Goal: Transaction & Acquisition: Book appointment/travel/reservation

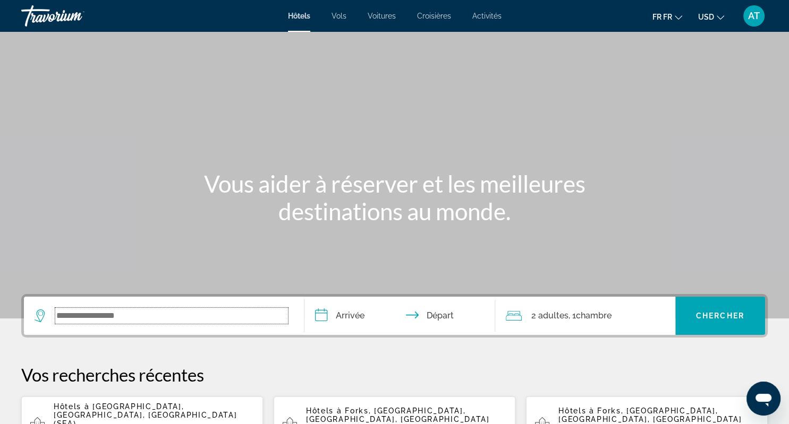
click at [134, 317] on input "Le widget de recherche" at bounding box center [171, 316] width 233 height 16
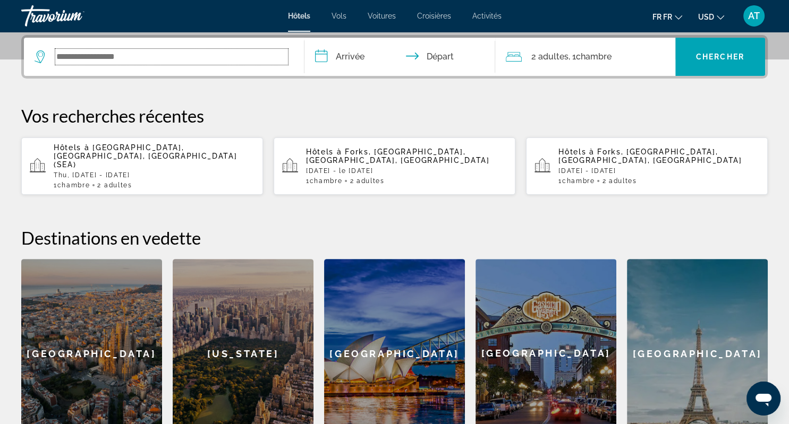
scroll to position [259, 0]
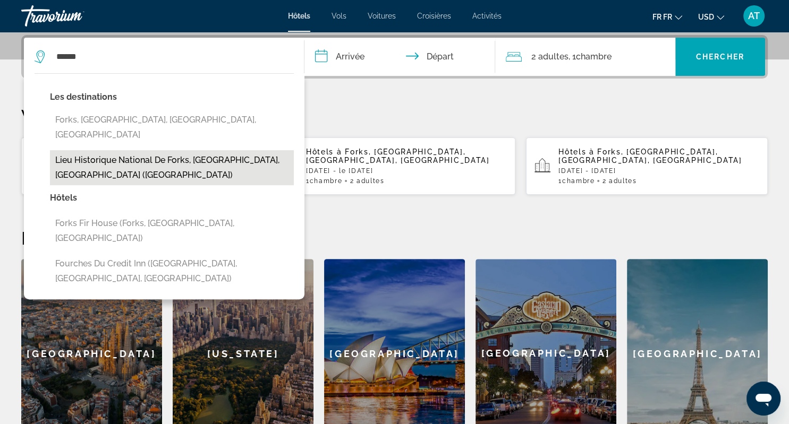
click at [164, 150] on button "Lieu historique national de Forks, [GEOGRAPHIC_DATA], [GEOGRAPHIC_DATA] ([GEOGR…" at bounding box center [172, 167] width 244 height 35
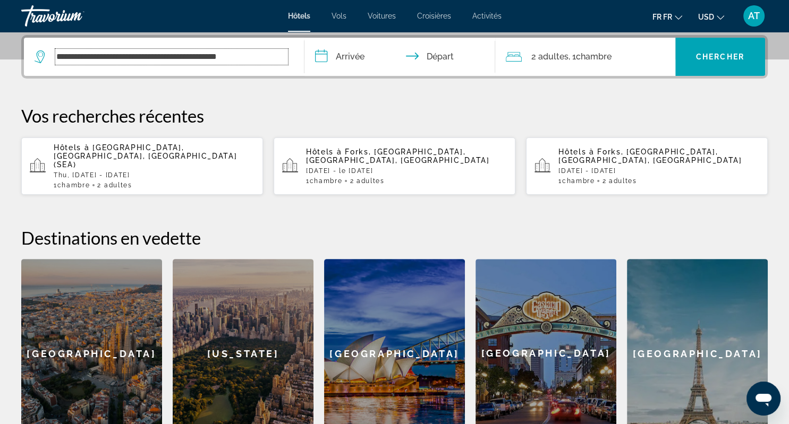
drag, startPoint x: 81, startPoint y: 54, endPoint x: 303, endPoint y: 70, distance: 222.0
click at [288, 65] on input "**********" at bounding box center [171, 57] width 233 height 16
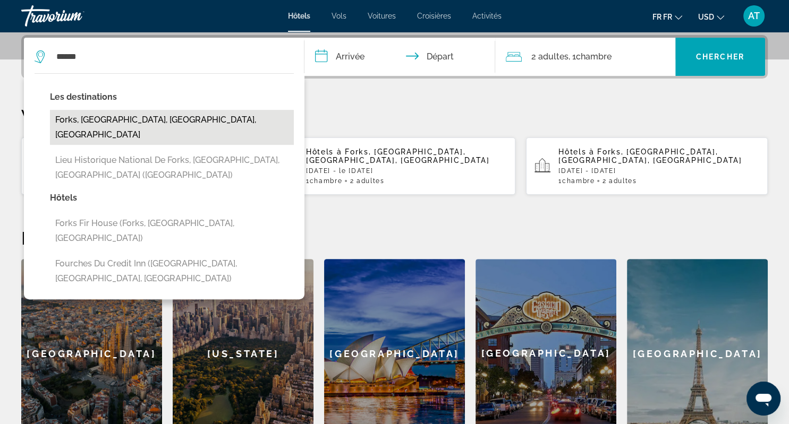
click at [202, 114] on button "Forks, [GEOGRAPHIC_DATA], [GEOGRAPHIC_DATA], [GEOGRAPHIC_DATA]" at bounding box center [172, 127] width 244 height 35
type input "**********"
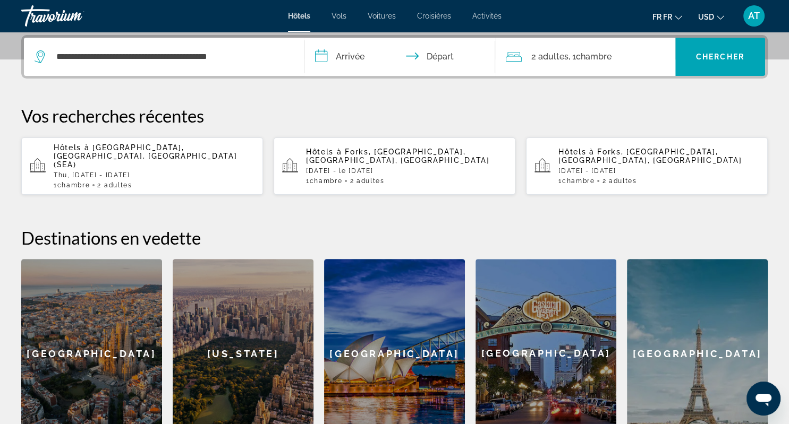
click at [359, 59] on input "**********" at bounding box center [401, 58] width 195 height 41
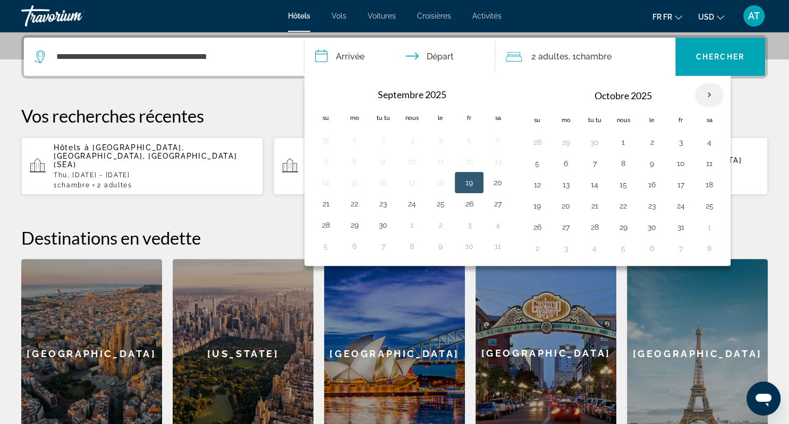
click at [701, 96] on th "Le mois prochain" at bounding box center [709, 94] width 29 height 23
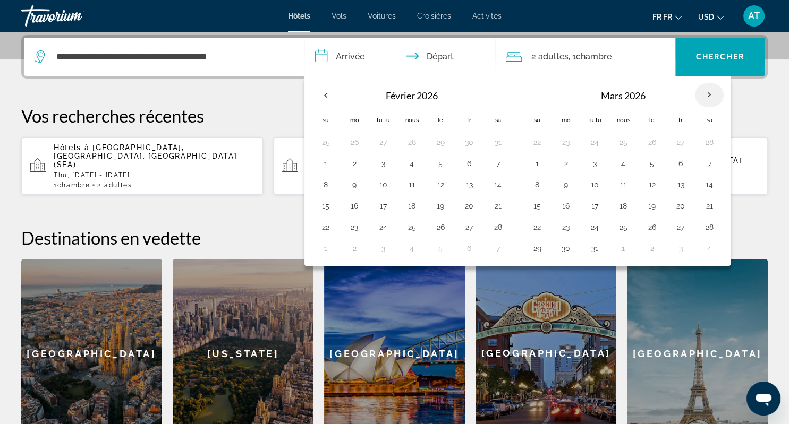
click at [697, 93] on th "Le mois prochain" at bounding box center [709, 94] width 29 height 23
click at [567, 207] on button "18" at bounding box center [565, 206] width 17 height 15
click at [594, 207] on button "19" at bounding box center [594, 206] width 17 height 15
type input "**********"
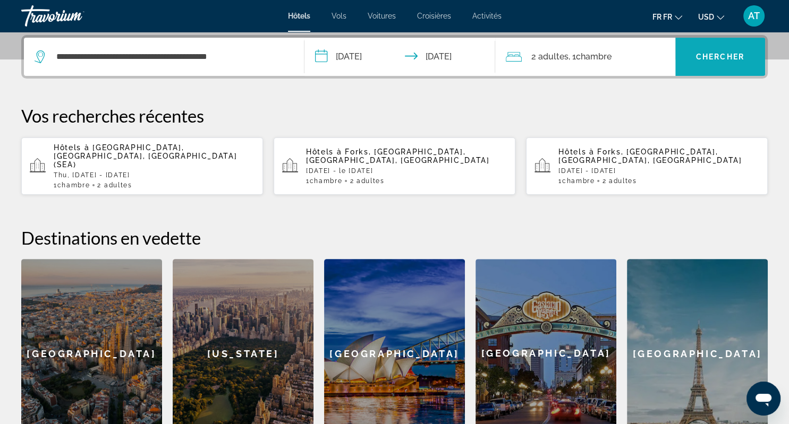
click at [713, 56] on span "Chercher" at bounding box center [720, 57] width 48 height 8
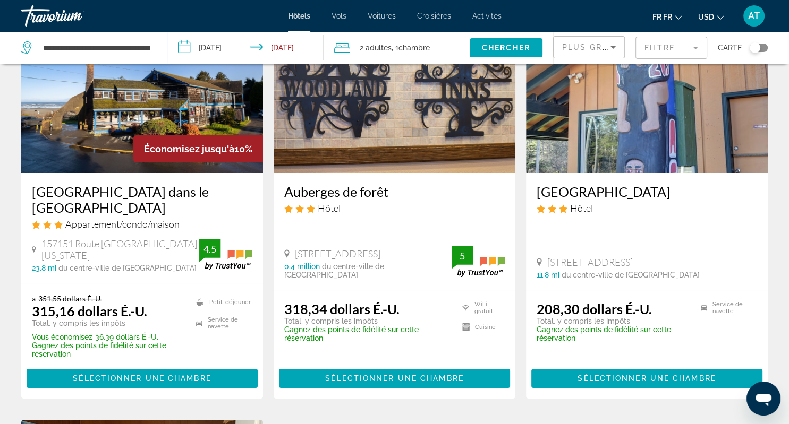
scroll to position [97, 0]
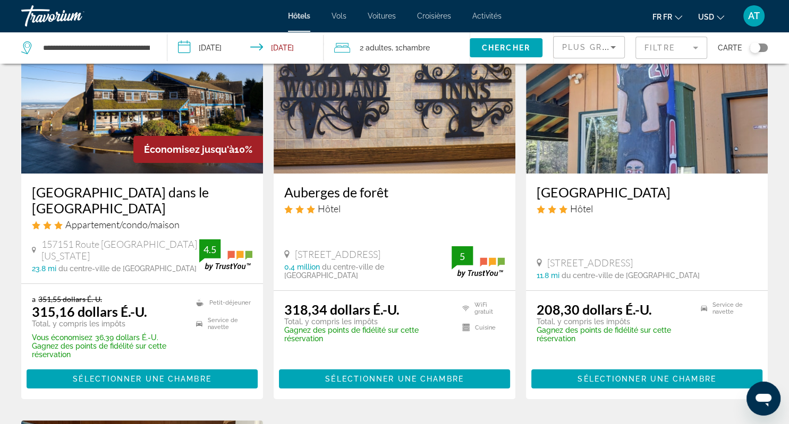
click at [691, 46] on mat-form-field "Filtre" at bounding box center [671, 48] width 72 height 22
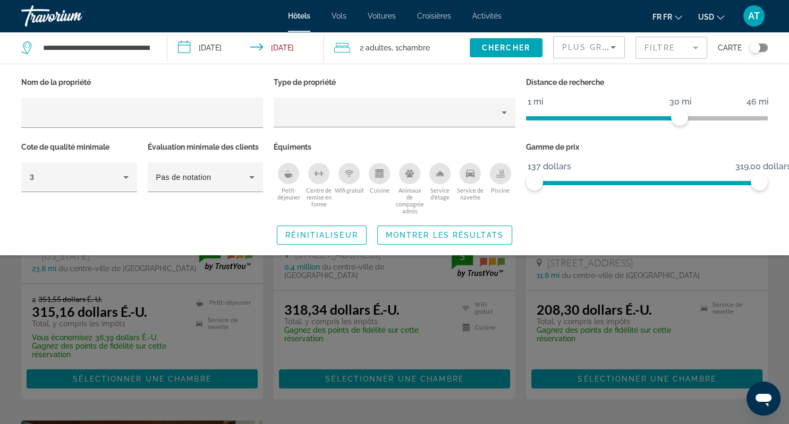
click at [288, 178] on div "Petit-déjeuner" at bounding box center [288, 173] width 21 height 21
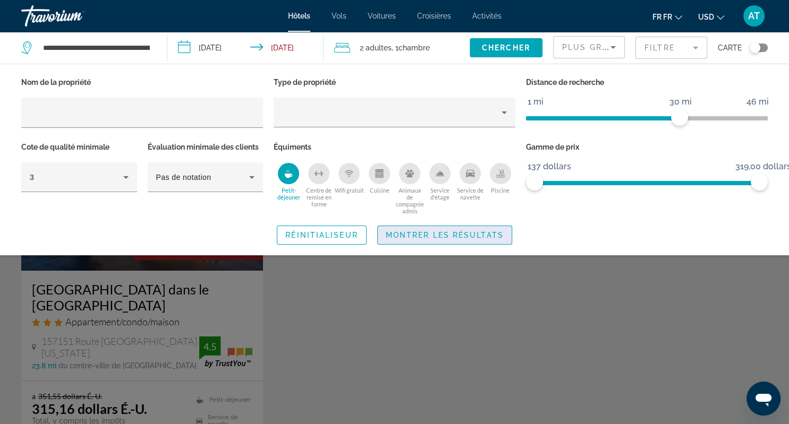
click at [443, 231] on span "Montrer les résultats" at bounding box center [445, 235] width 118 height 8
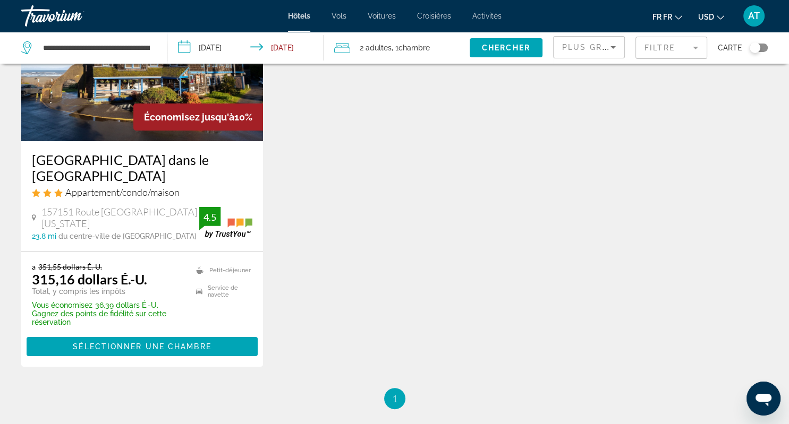
scroll to position [131, 0]
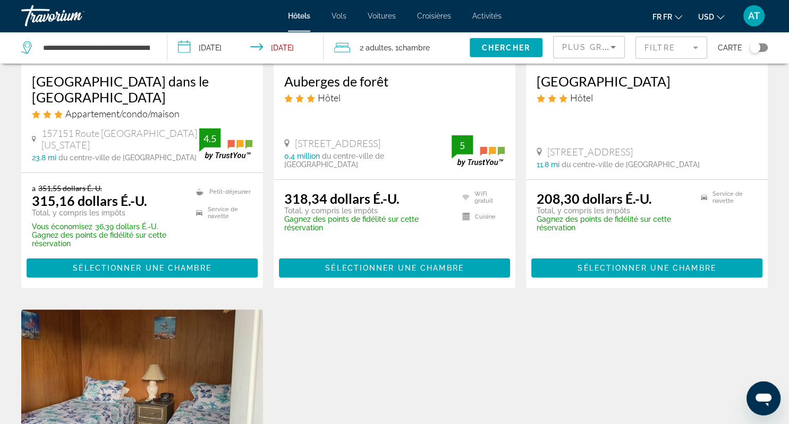
scroll to position [206, 0]
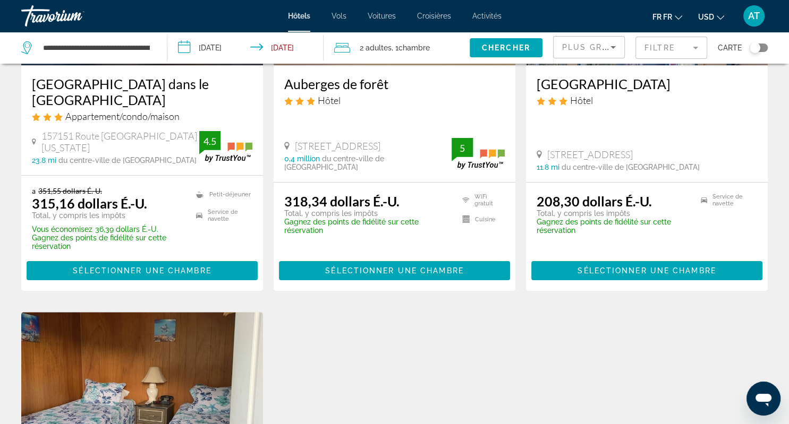
click at [633, 88] on h3 "[GEOGRAPHIC_DATA]" at bounding box center [646, 84] width 220 height 16
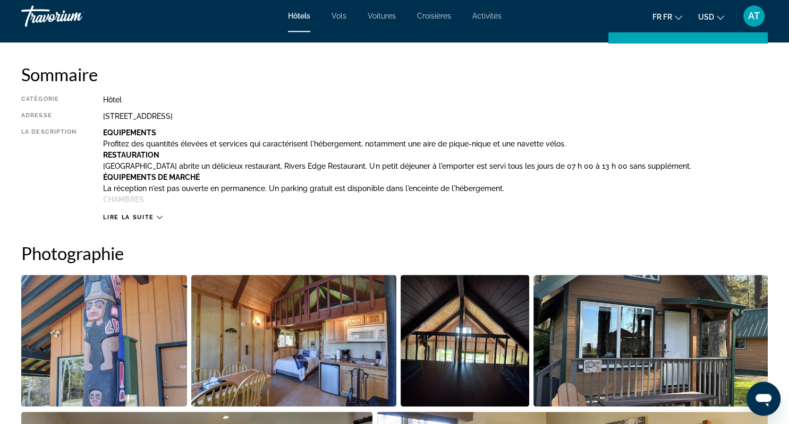
scroll to position [336, 0]
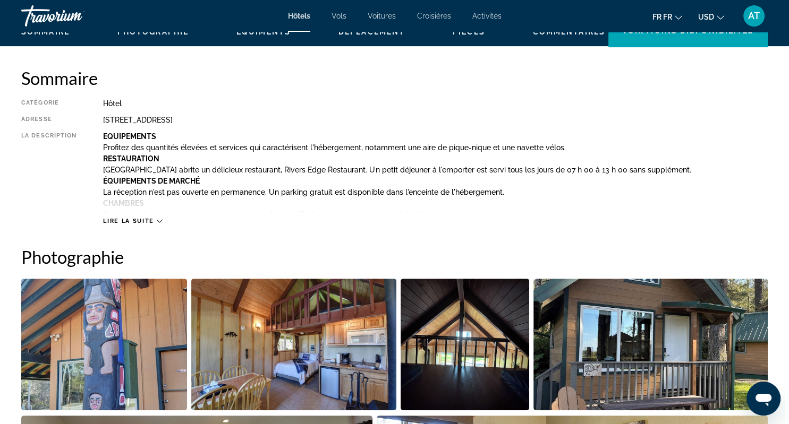
click at [153, 221] on span "Lire la suite" at bounding box center [128, 221] width 50 height 7
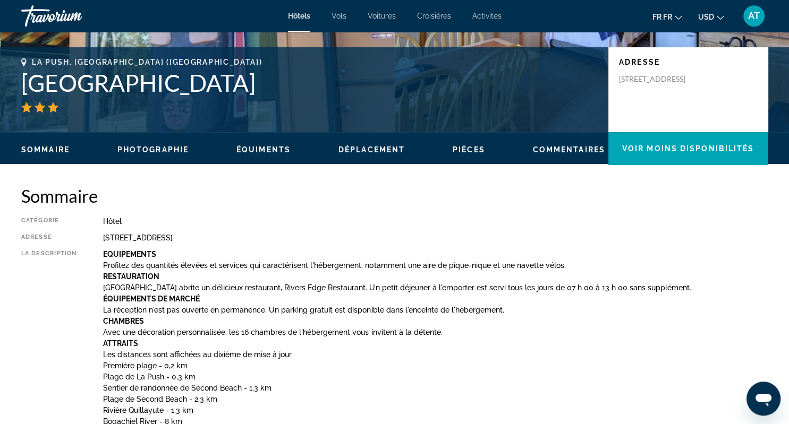
scroll to position [215, 0]
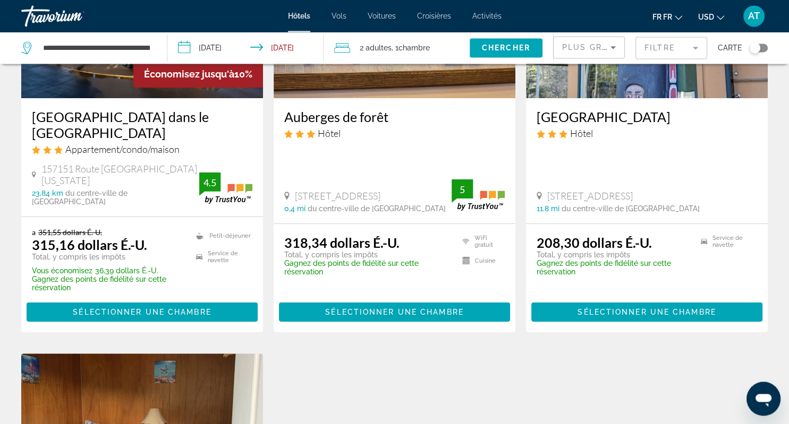
scroll to position [177, 0]
